Goal: Task Accomplishment & Management: Use online tool/utility

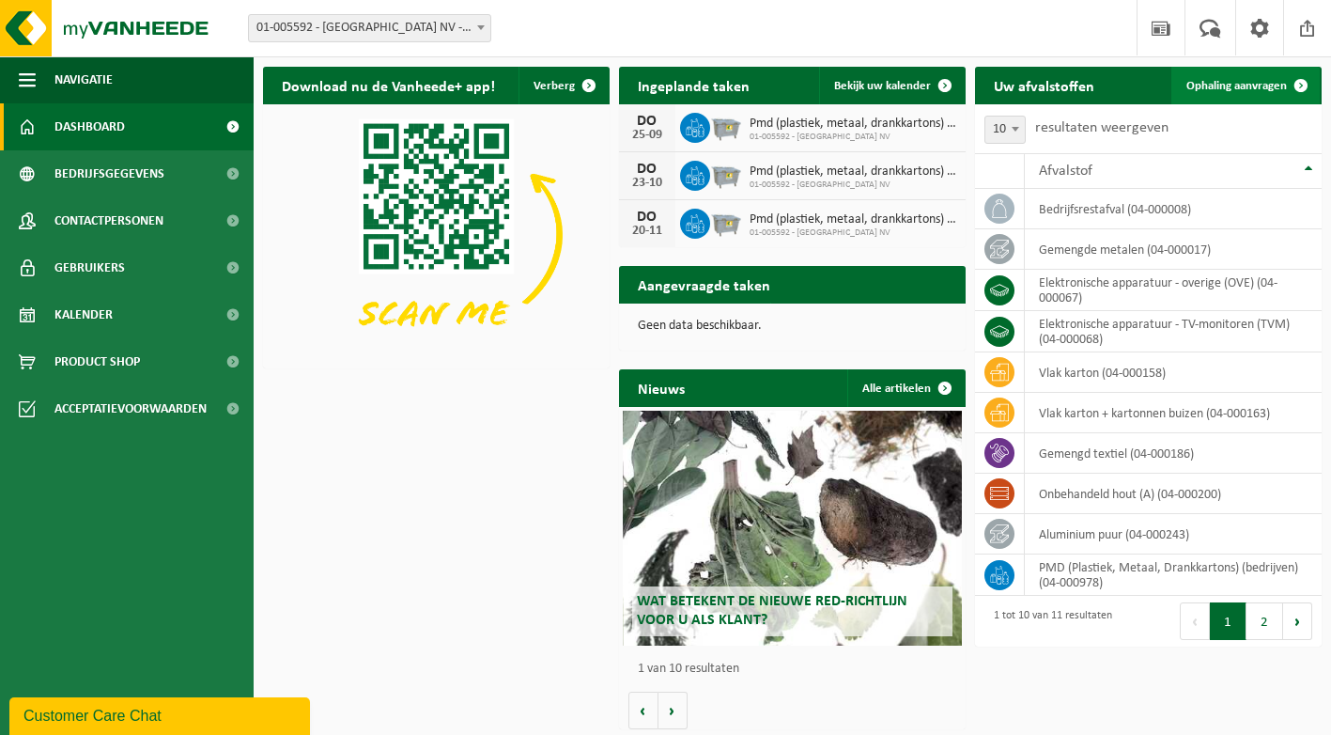
click at [1233, 80] on span "Ophaling aanvragen" at bounding box center [1236, 86] width 101 height 12
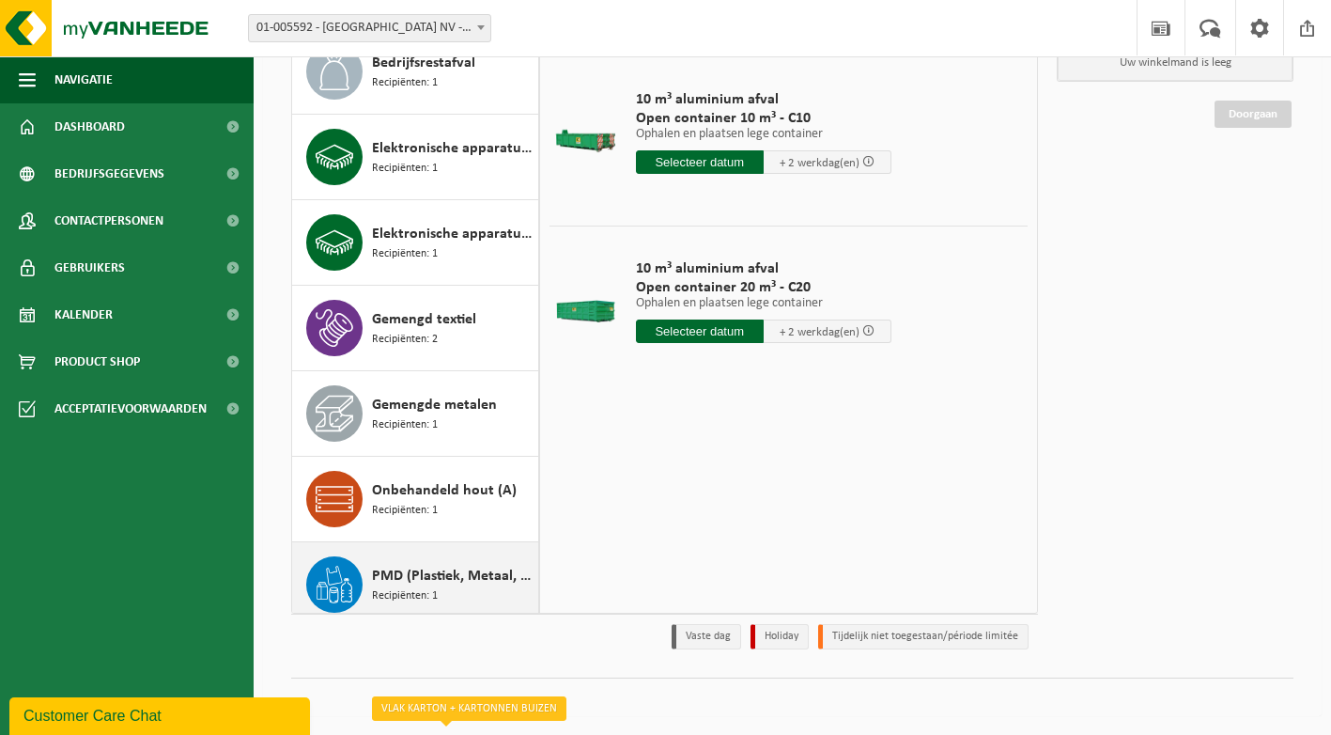
scroll to position [101, 0]
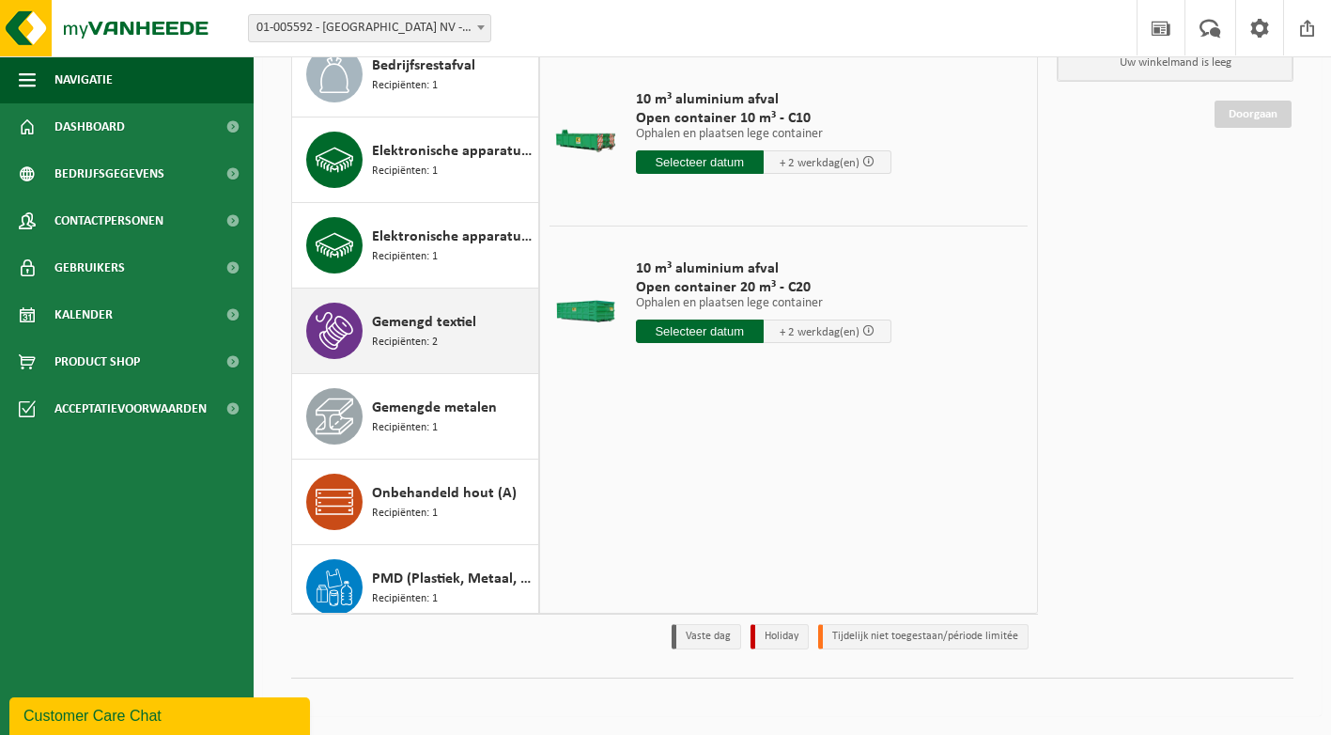
click at [395, 321] on span "Gemengd textiel" at bounding box center [424, 322] width 104 height 23
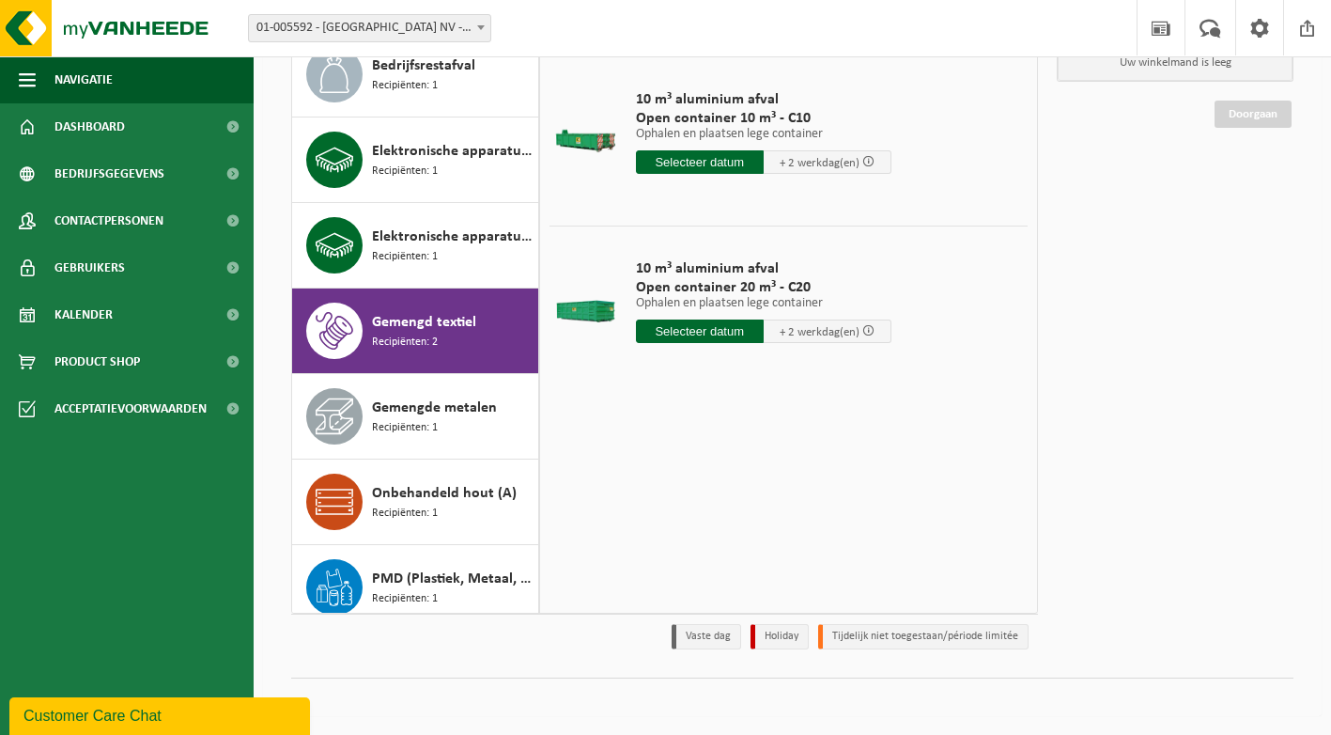
scroll to position [289, 0]
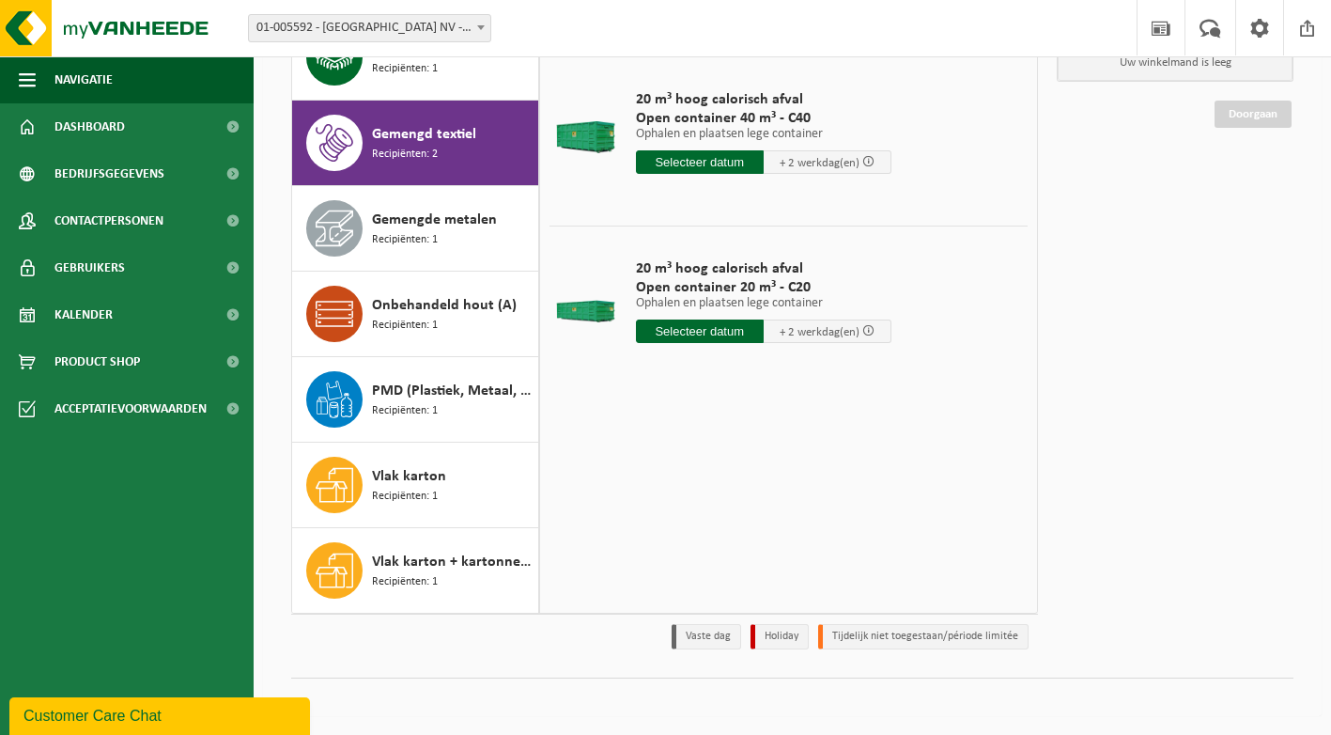
click at [695, 164] on input "text" at bounding box center [700, 161] width 128 height 23
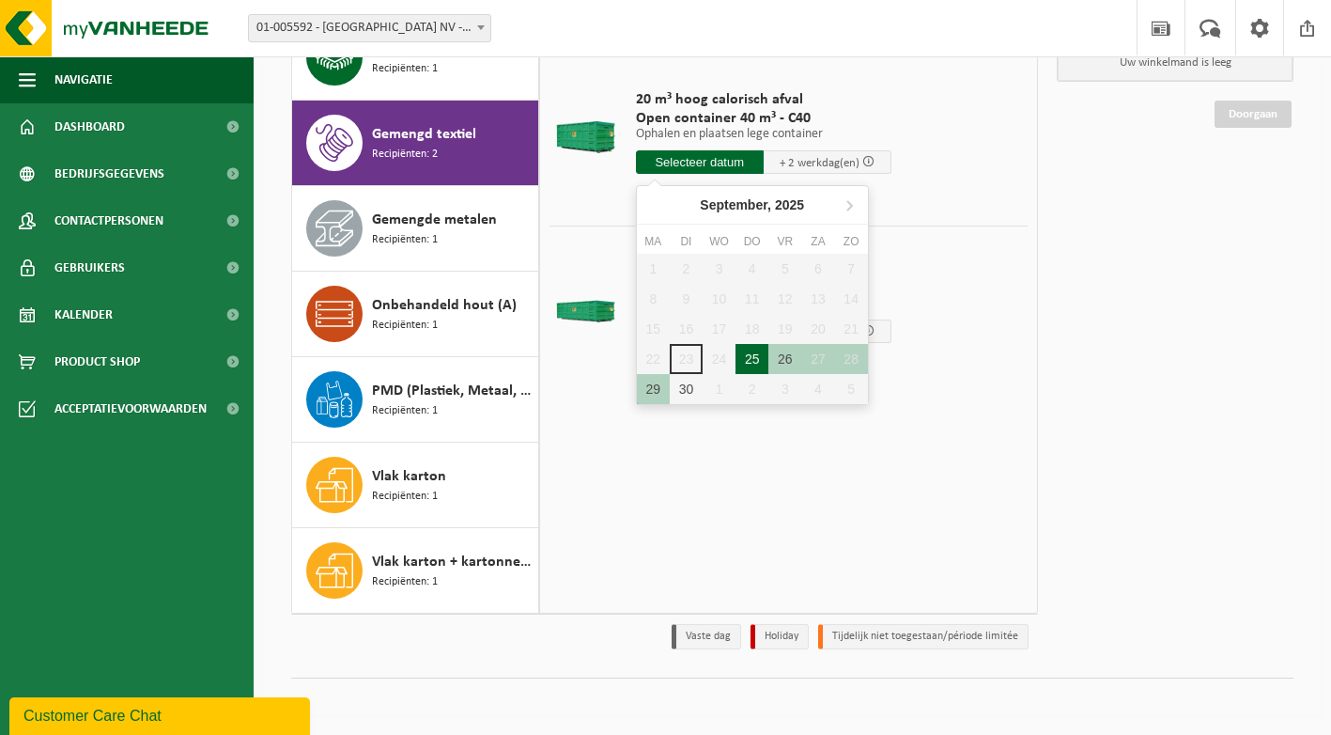
click at [748, 359] on div "25" at bounding box center [752, 359] width 33 height 30
type input "Van 2025-09-25"
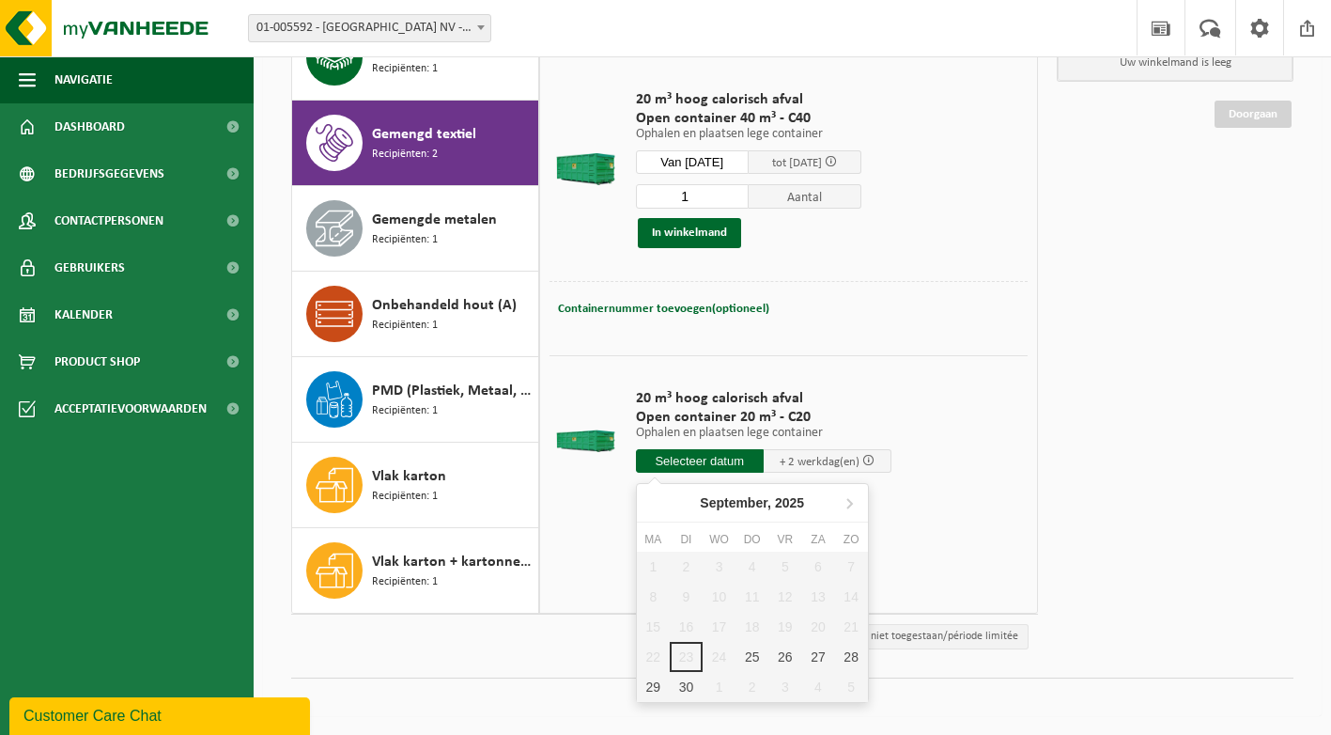
click at [661, 457] on input "text" at bounding box center [700, 460] width 128 height 23
click at [749, 658] on div "25" at bounding box center [752, 657] width 33 height 30
type input "Van 2025-09-25"
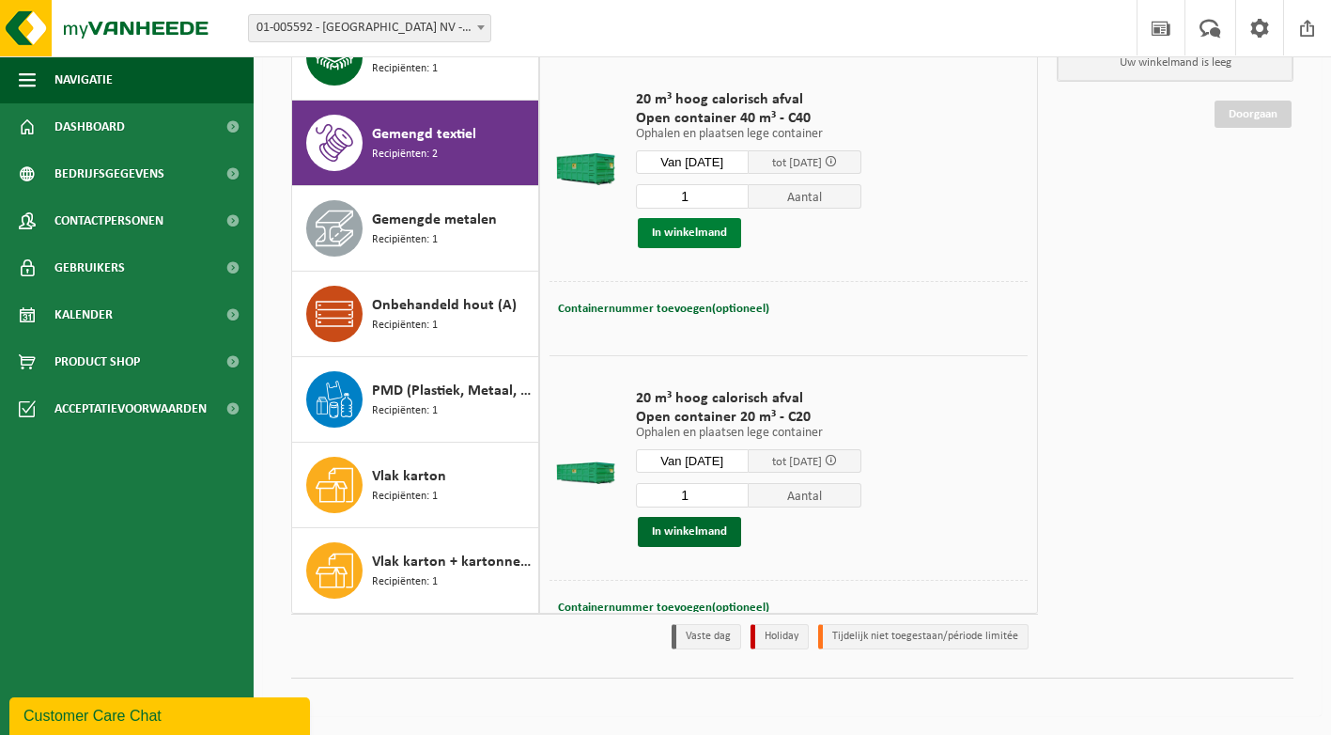
click at [683, 232] on button "In winkelmand" at bounding box center [689, 233] width 103 height 30
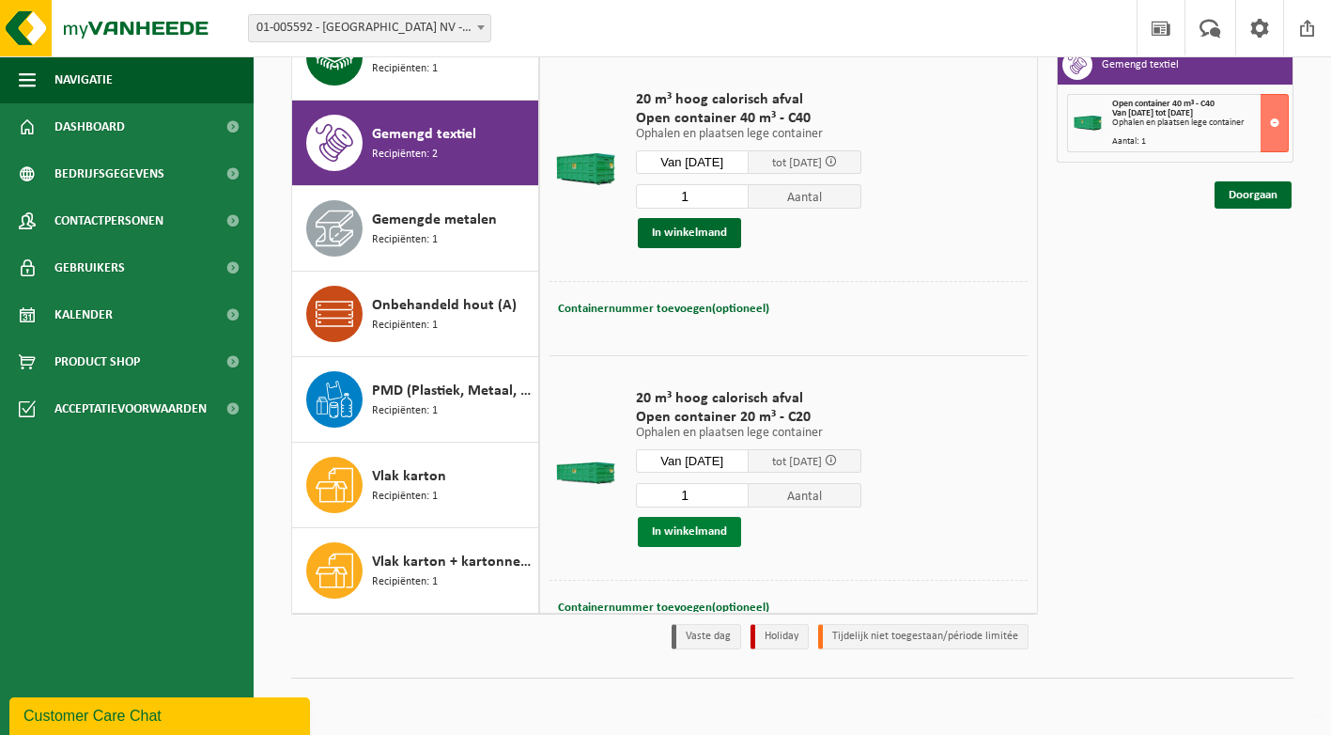
click at [689, 535] on button "In winkelmand" at bounding box center [689, 532] width 103 height 30
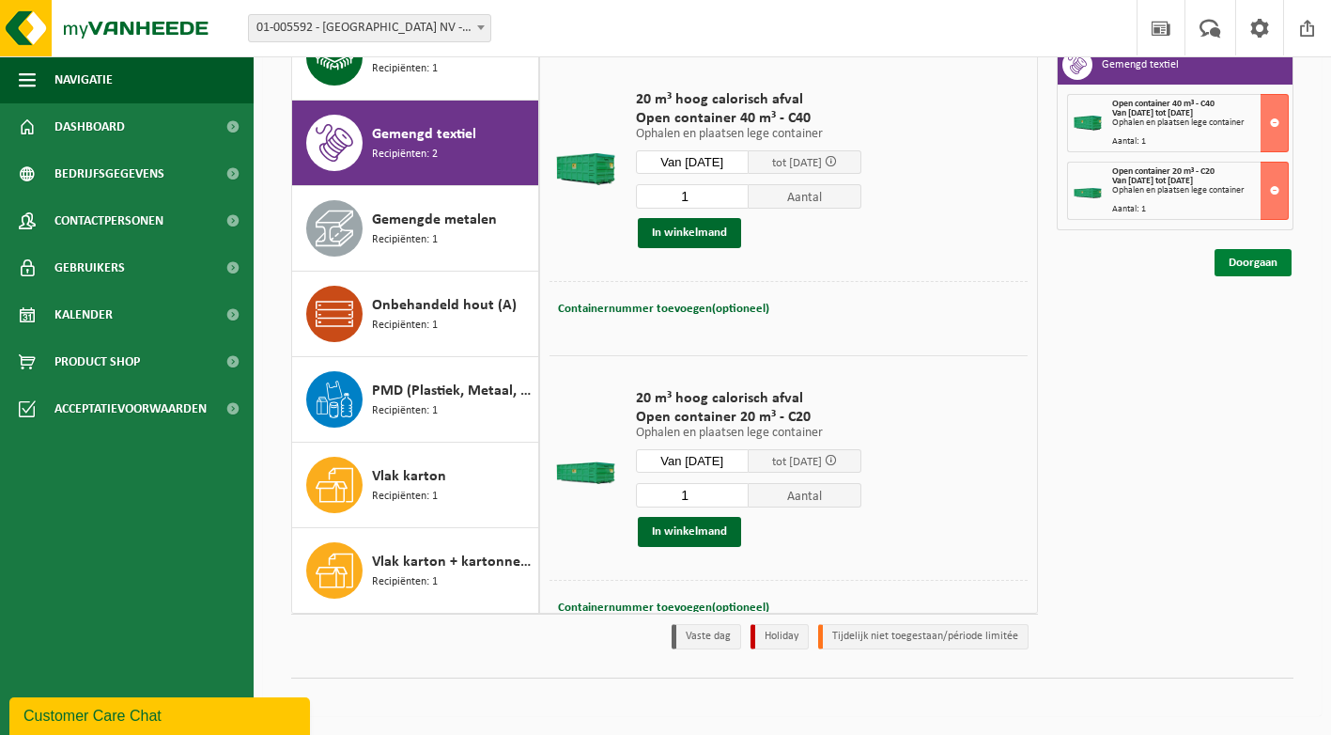
click at [1247, 259] on link "Doorgaan" at bounding box center [1253, 262] width 77 height 27
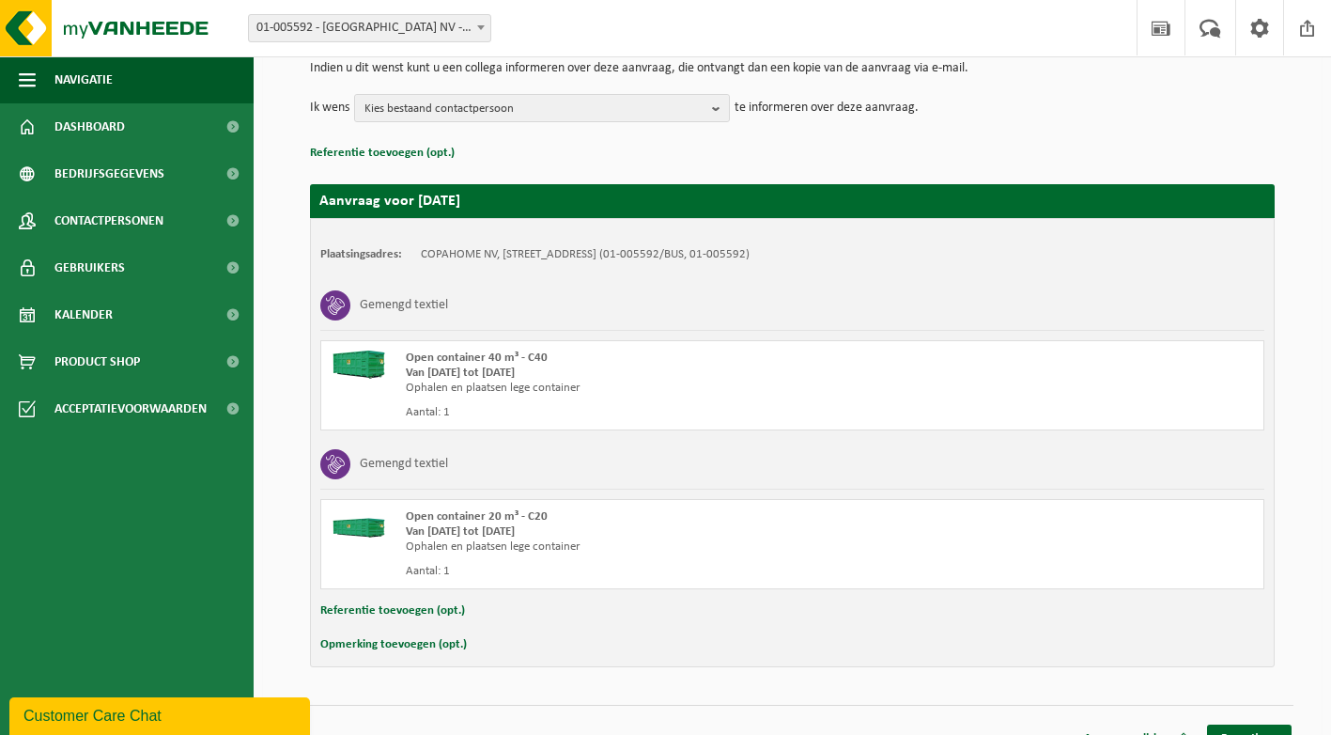
scroll to position [230, 0]
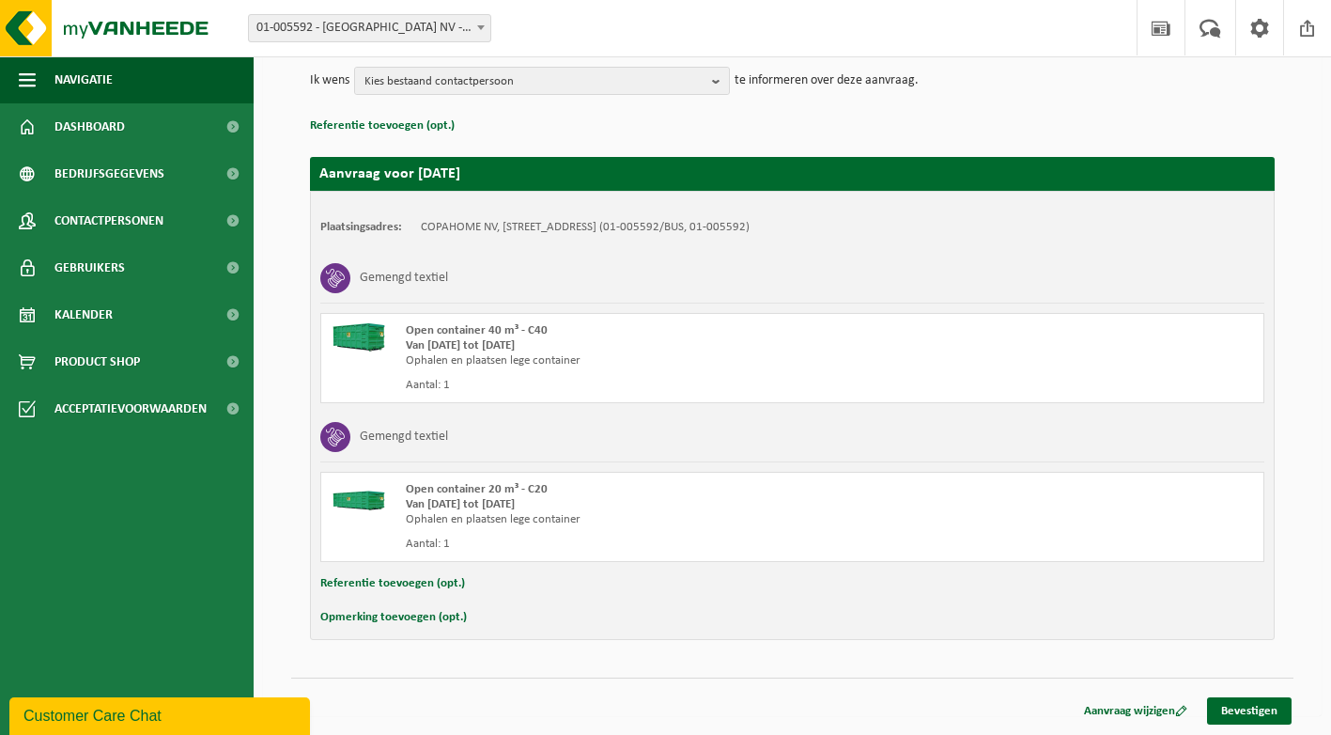
click at [343, 617] on button "Opmerking toevoegen (opt.)" at bounding box center [393, 617] width 147 height 24
click at [446, 627] on input "text" at bounding box center [828, 619] width 833 height 28
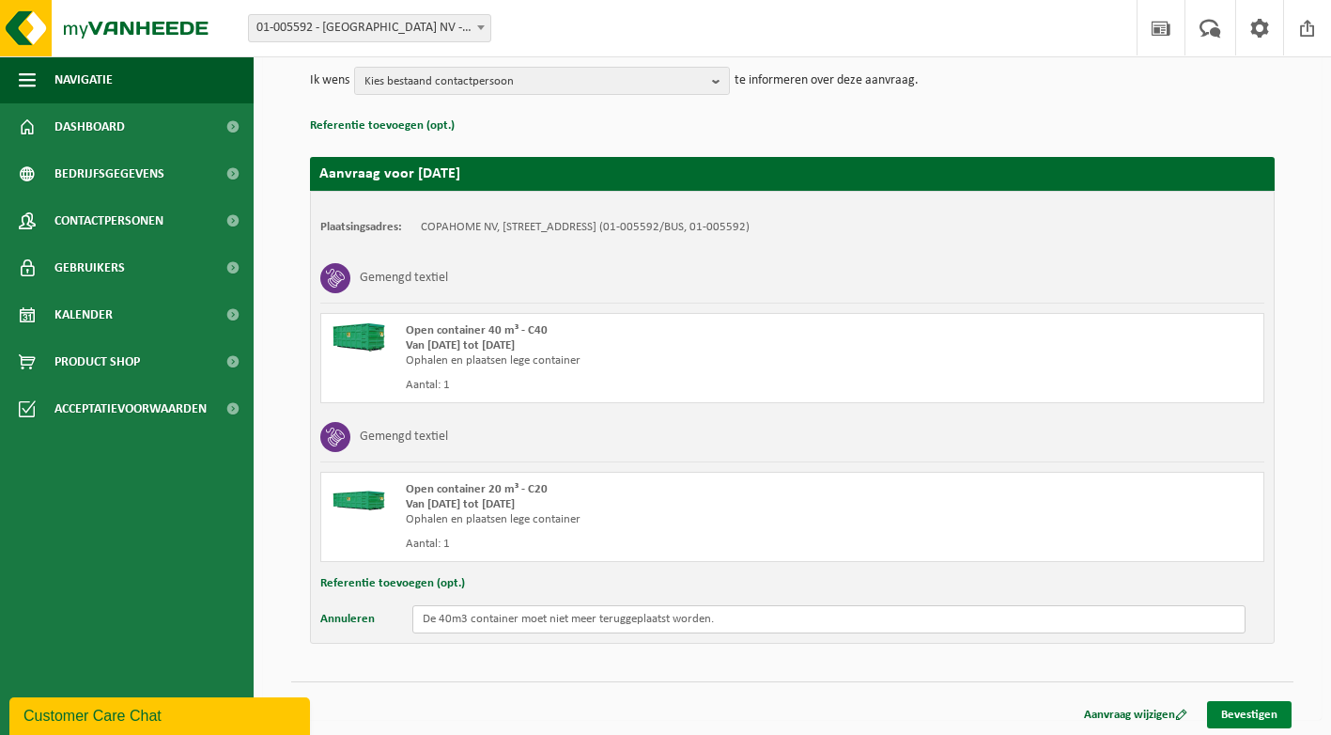
type input "De 40m3 container moet niet meer teruggeplaatst worden."
click at [1243, 712] on link "Bevestigen" at bounding box center [1249, 714] width 85 height 27
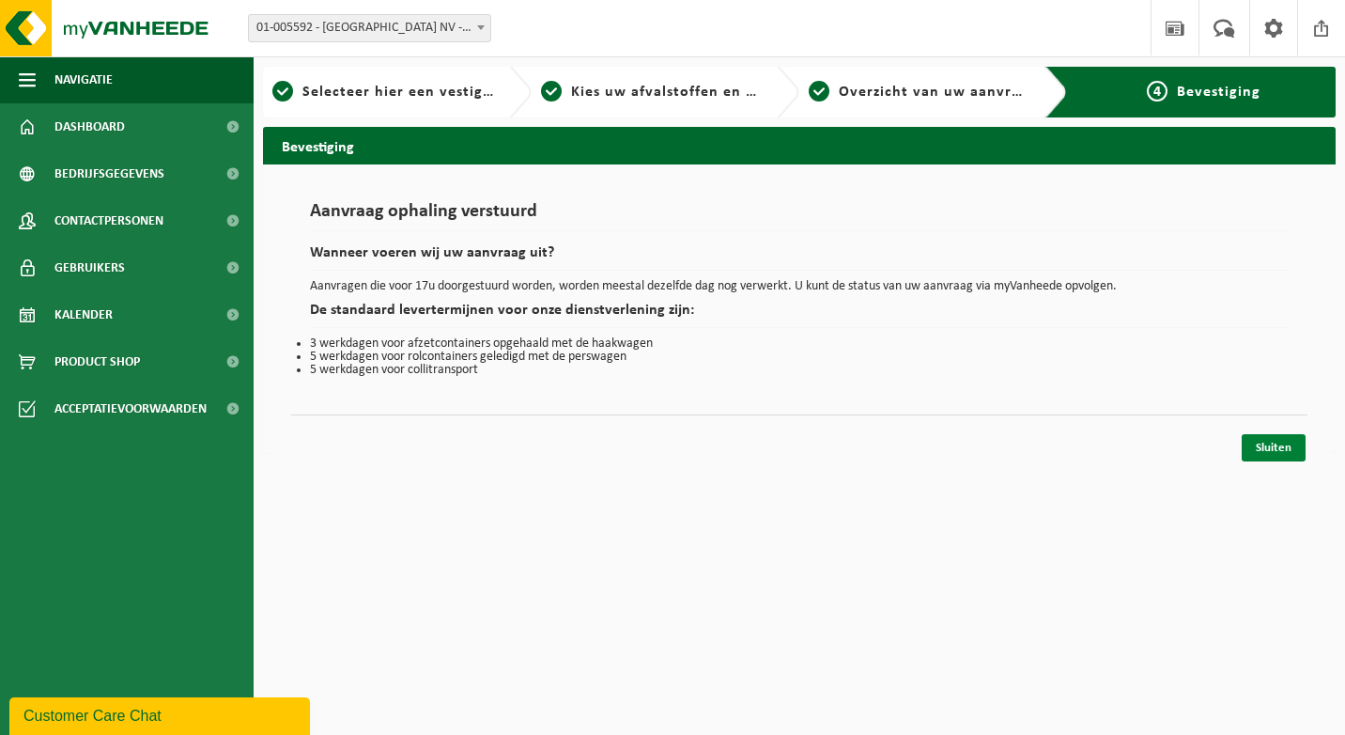
click at [1267, 444] on link "Sluiten" at bounding box center [1274, 447] width 64 height 27
